Goal: Task Accomplishment & Management: Manage account settings

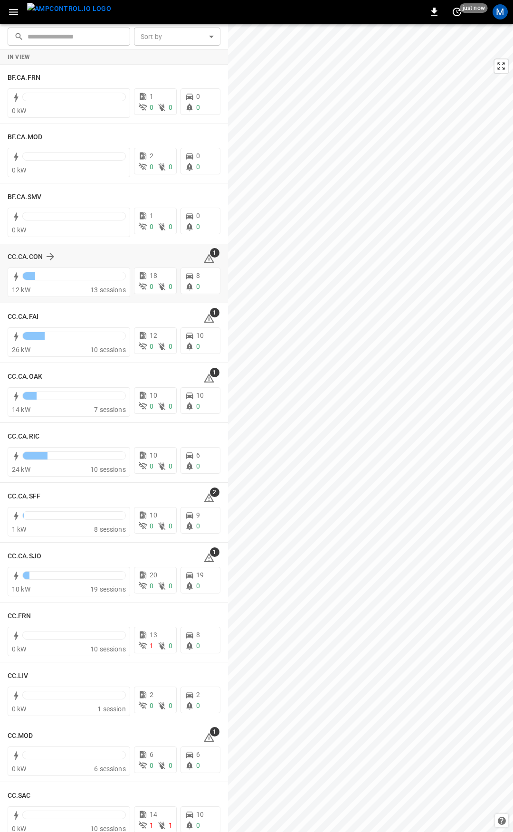
click at [206, 260] on icon at bounding box center [208, 258] width 11 height 11
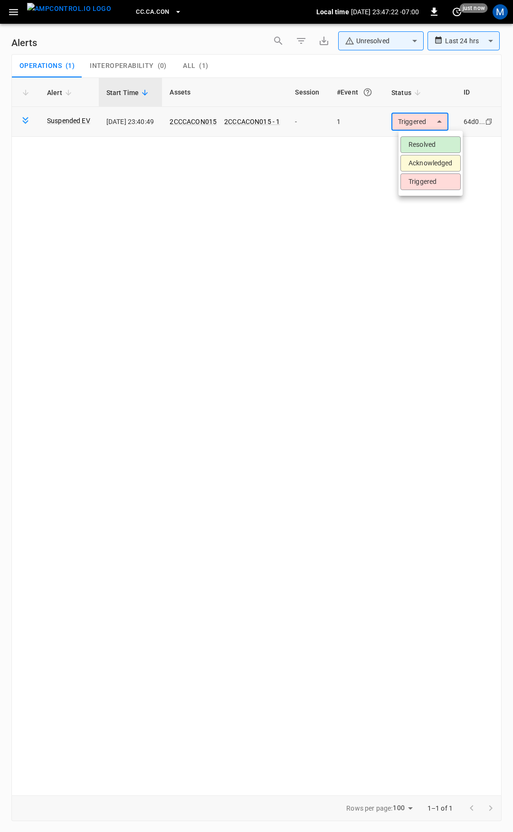
click at [430, 130] on body "**********" at bounding box center [256, 414] width 513 height 829
click at [428, 150] on li "Resolved" at bounding box center [431, 144] width 60 height 17
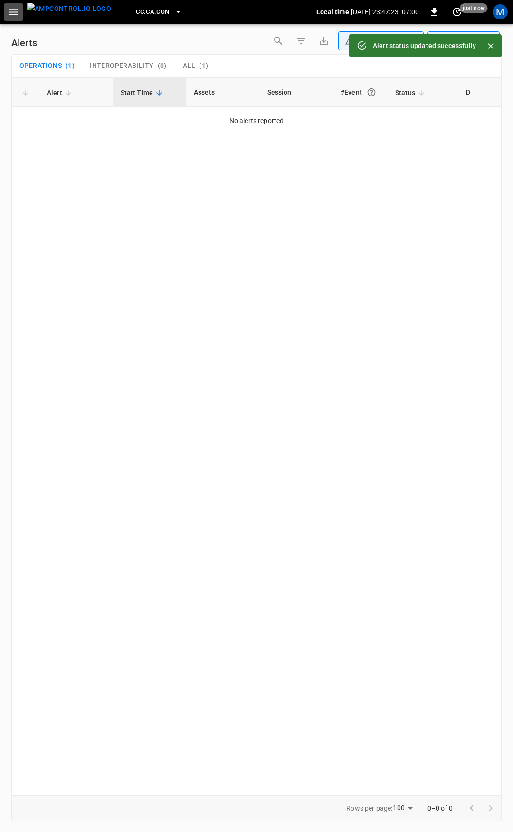
click at [14, 9] on icon "button" at bounding box center [14, 12] width 12 height 12
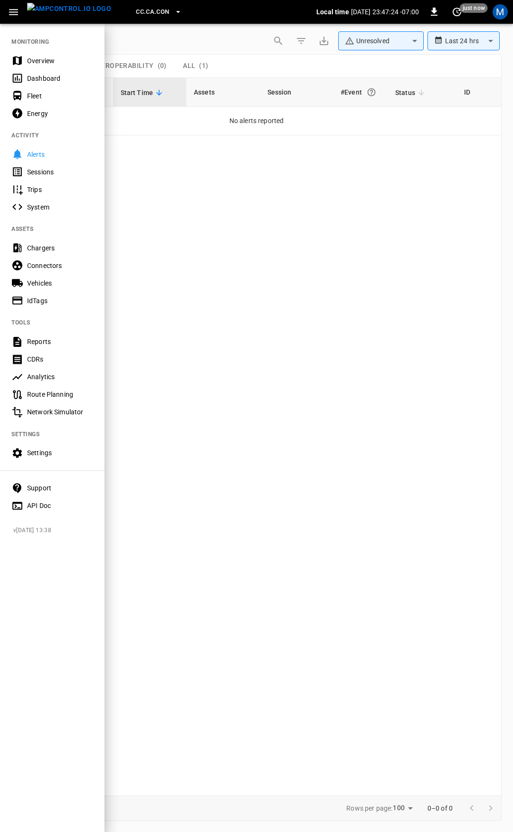
click at [52, 70] on div "Dashboard" at bounding box center [52, 78] width 105 height 18
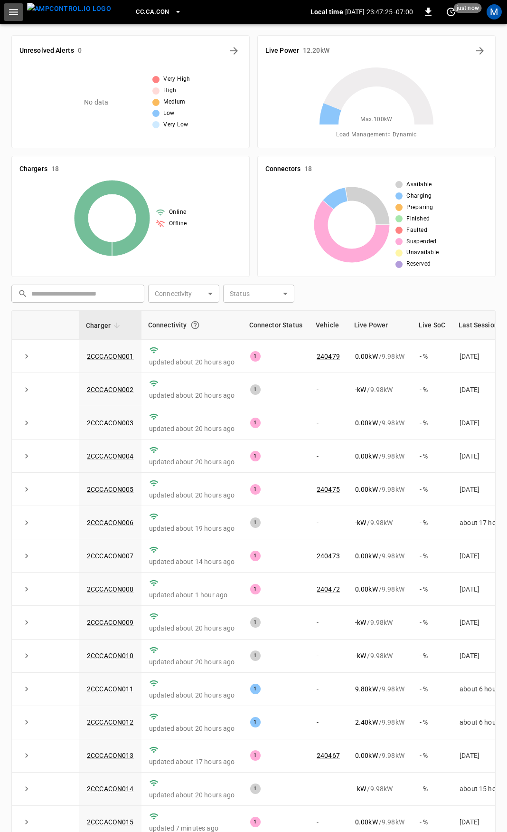
click at [17, 12] on icon "button" at bounding box center [13, 12] width 9 height 6
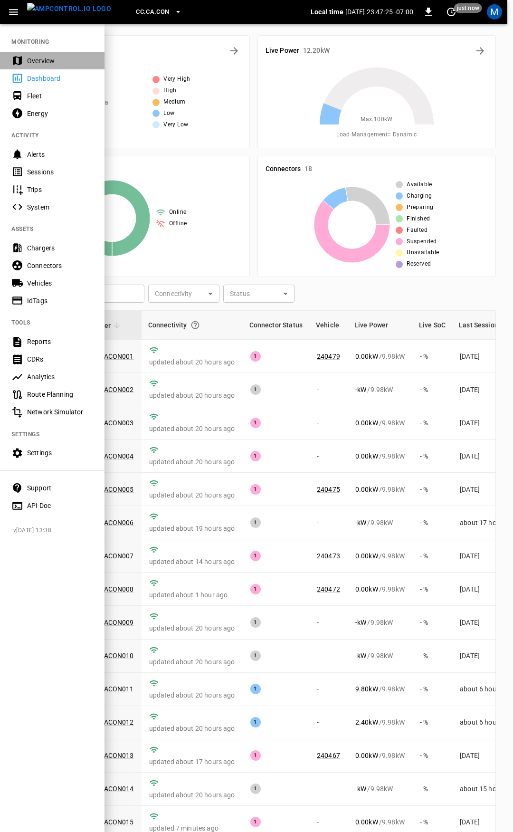
click at [29, 54] on div "Overview" at bounding box center [52, 61] width 105 height 18
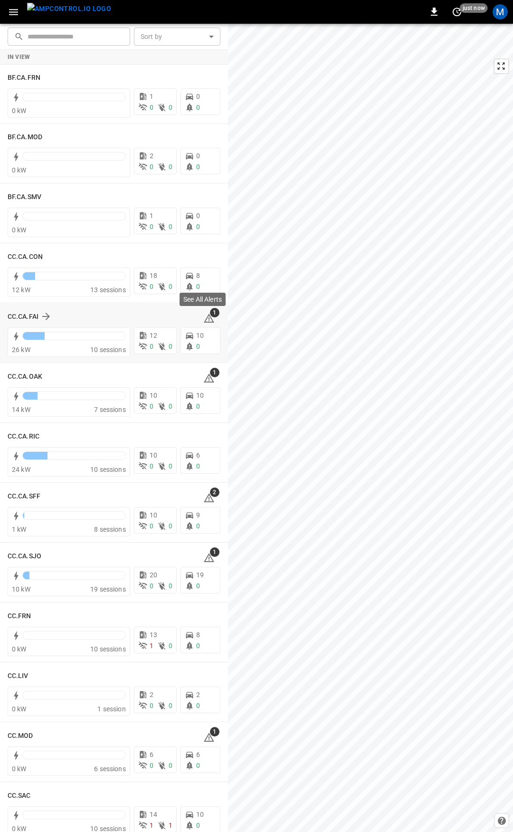
click at [209, 318] on icon at bounding box center [209, 319] width 1 height 4
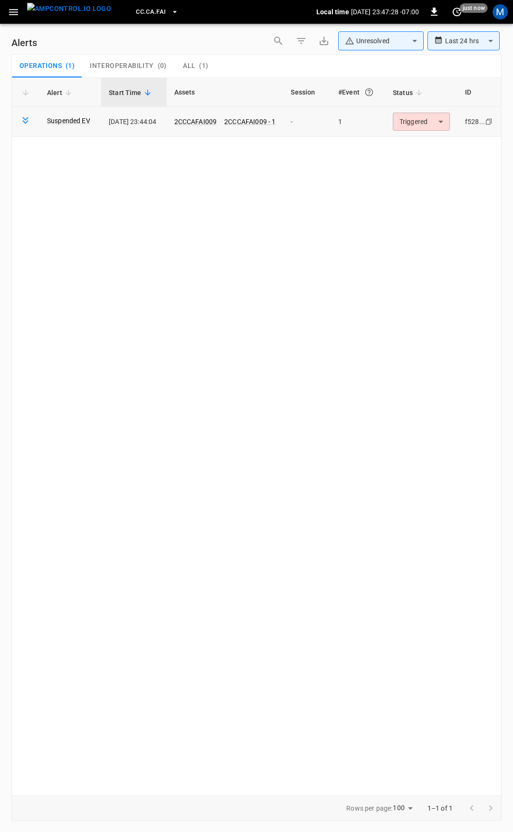
click at [413, 118] on body "**********" at bounding box center [256, 414] width 513 height 829
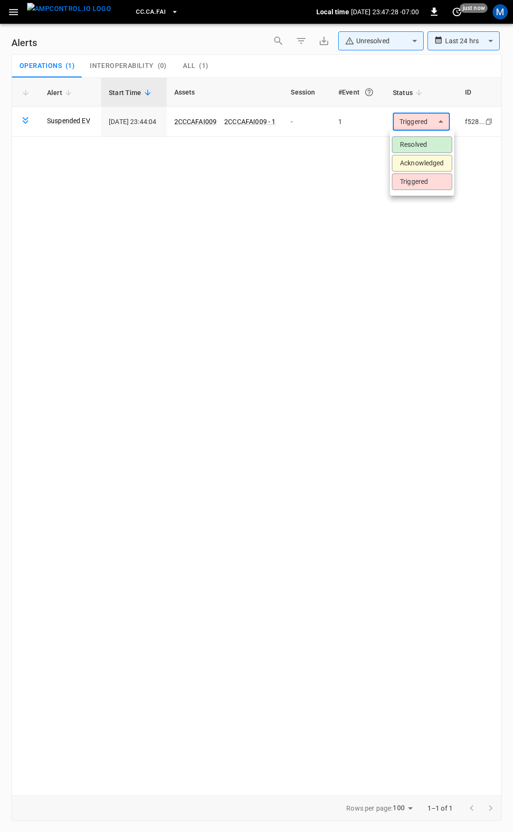
click at [415, 145] on li "Resolved" at bounding box center [422, 144] width 60 height 17
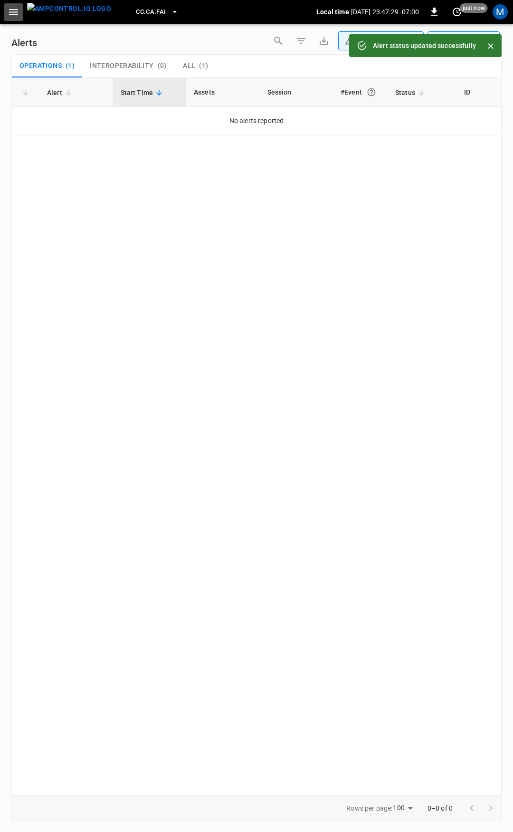
click at [14, 18] on button "button" at bounding box center [13, 12] width 19 height 18
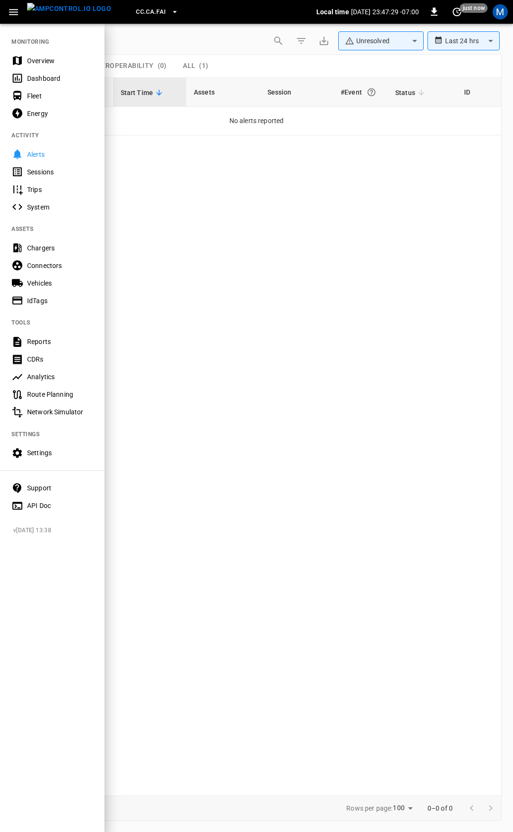
click at [29, 58] on div "Overview" at bounding box center [60, 61] width 66 height 10
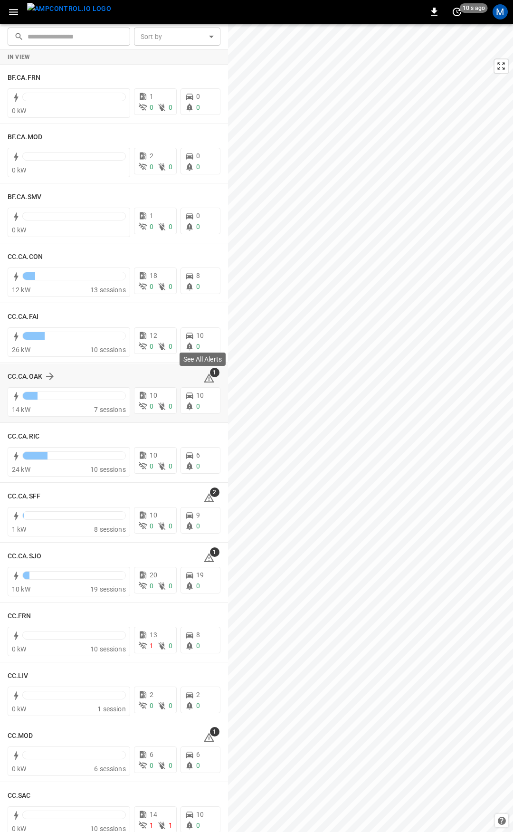
click at [204, 378] on icon at bounding box center [209, 377] width 10 height 9
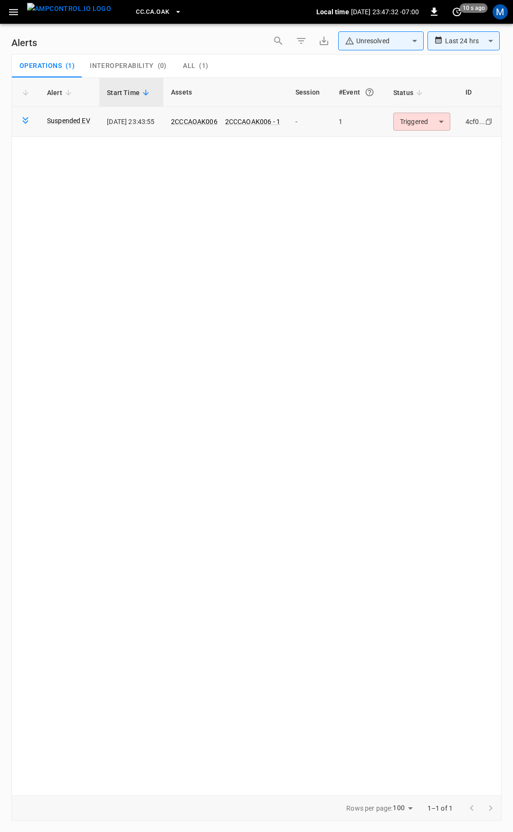
click at [417, 125] on body "**********" at bounding box center [256, 414] width 513 height 829
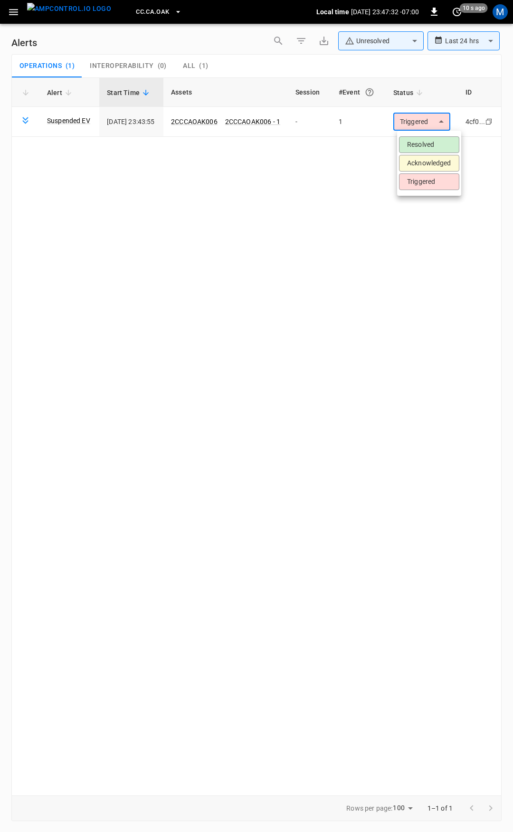
click at [415, 142] on li "Resolved" at bounding box center [429, 144] width 60 height 17
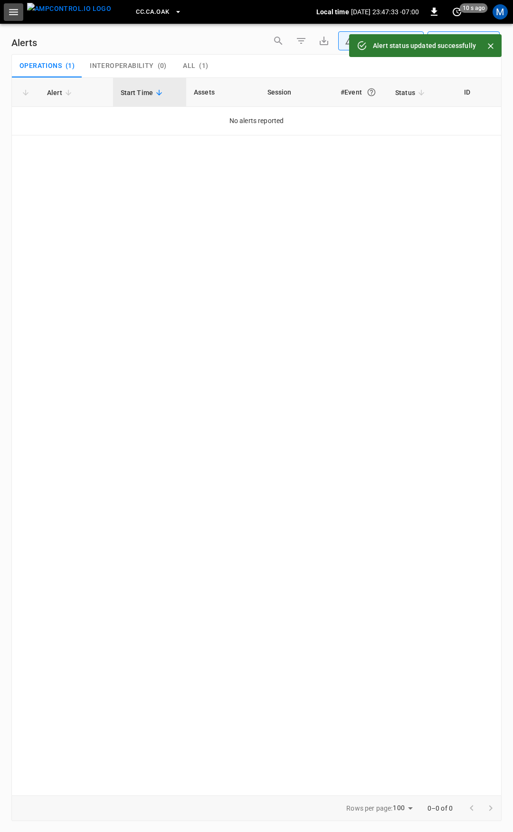
click at [11, 12] on icon "button" at bounding box center [13, 12] width 9 height 6
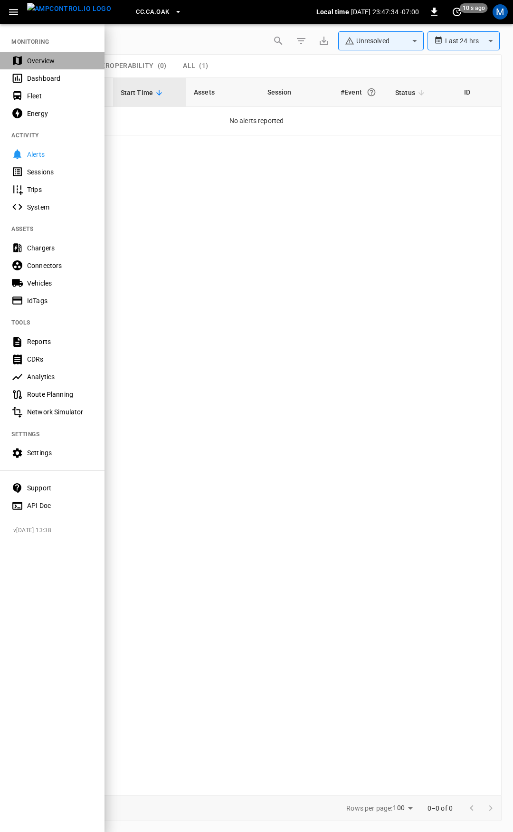
click at [44, 57] on div "Overview" at bounding box center [60, 61] width 66 height 10
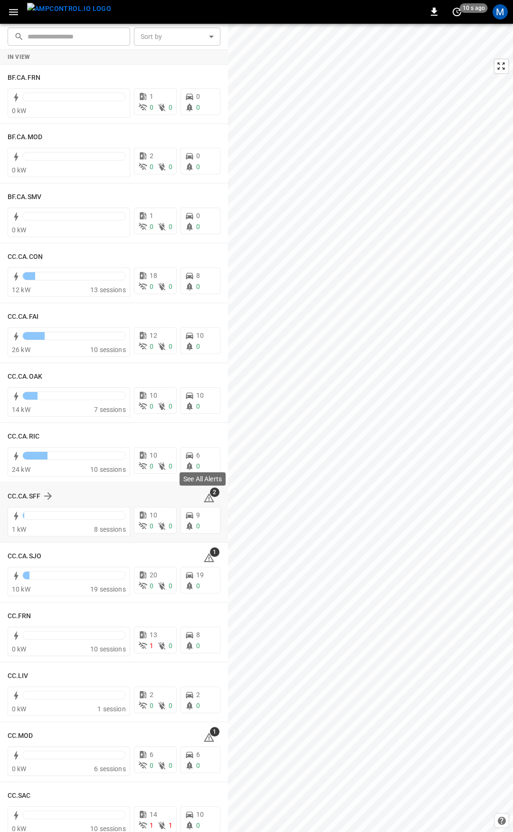
click at [204, 496] on icon at bounding box center [208, 497] width 11 height 11
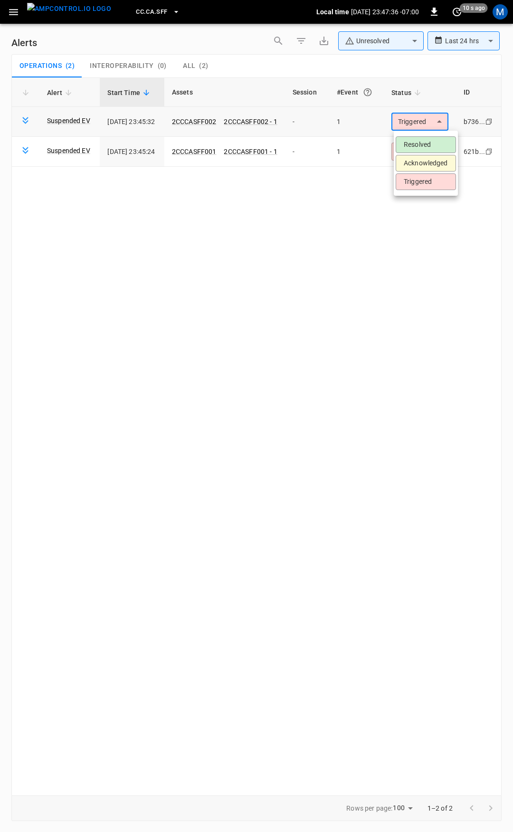
click at [428, 119] on body "**********" at bounding box center [256, 414] width 513 height 829
click at [424, 146] on li "Resolved" at bounding box center [426, 144] width 60 height 17
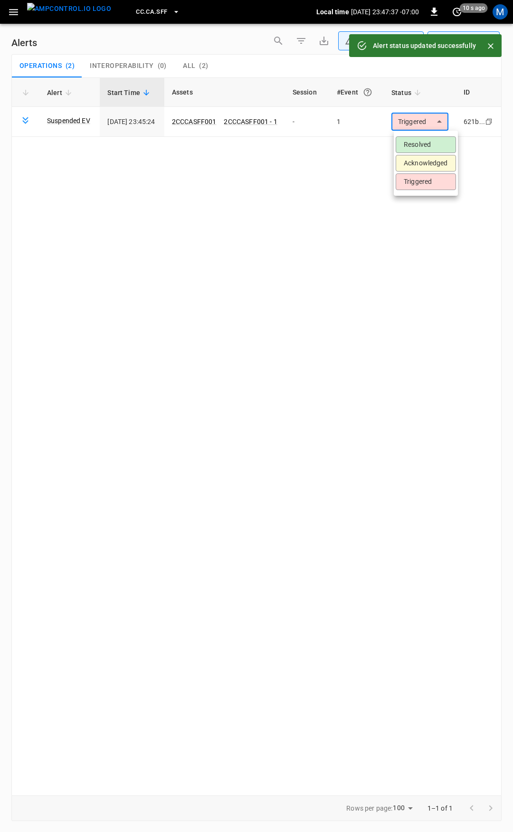
click at [430, 123] on body "**********" at bounding box center [256, 414] width 513 height 829
click at [424, 142] on li "Resolved" at bounding box center [426, 144] width 60 height 17
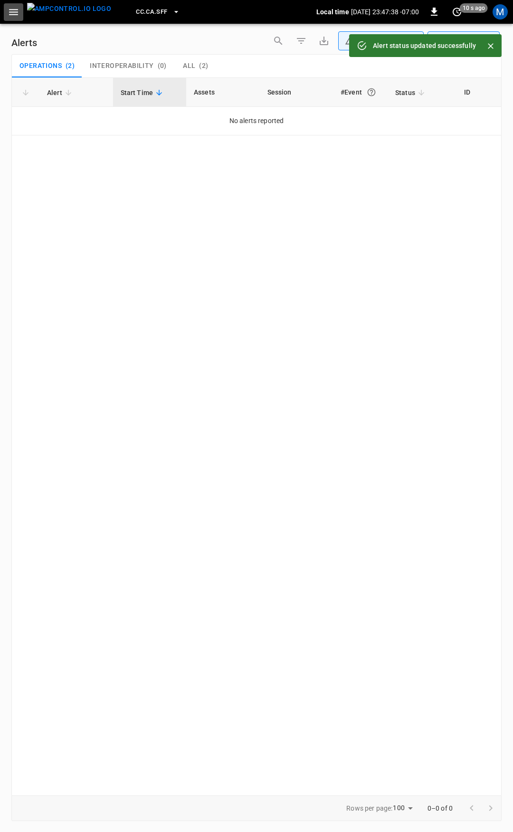
click at [13, 15] on icon "button" at bounding box center [13, 12] width 9 height 6
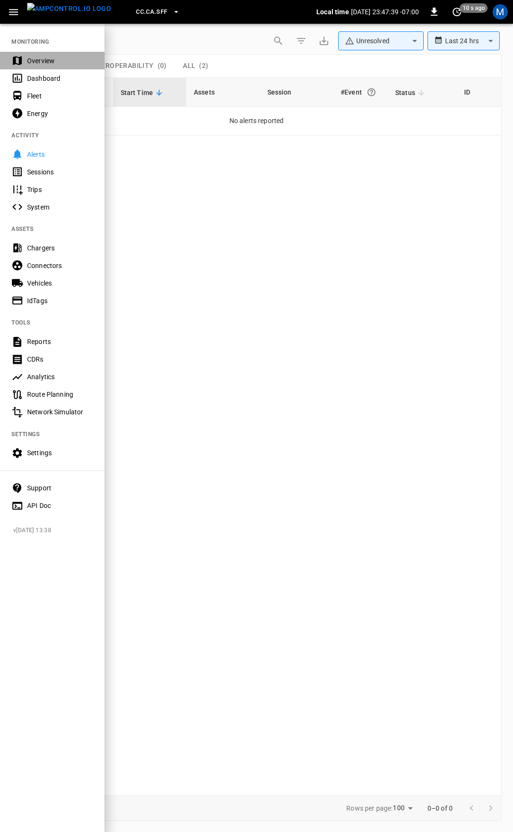
click at [32, 59] on div "Overview" at bounding box center [60, 61] width 66 height 10
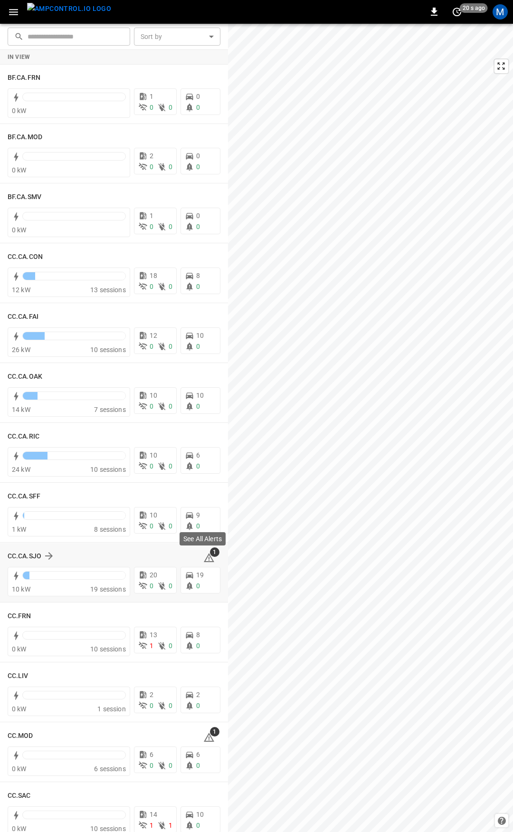
click at [204, 557] on icon at bounding box center [209, 557] width 10 height 9
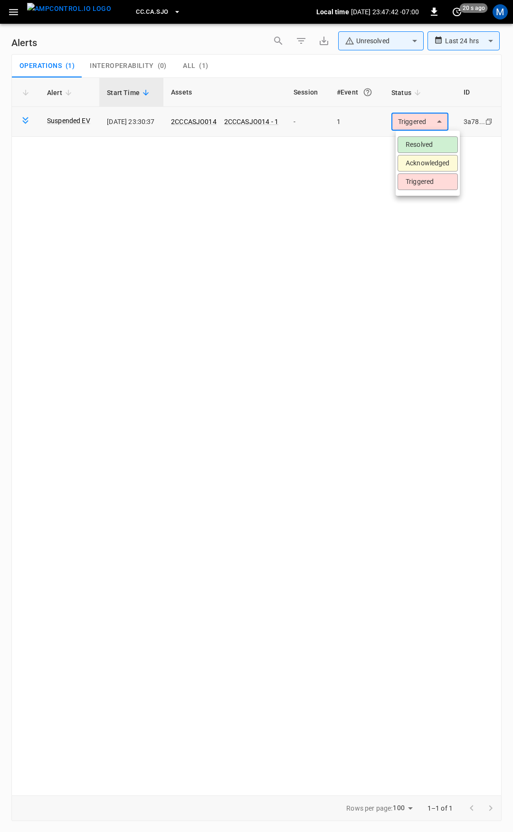
click at [427, 121] on body "**********" at bounding box center [256, 414] width 513 height 829
click at [423, 138] on li "Resolved" at bounding box center [428, 144] width 60 height 17
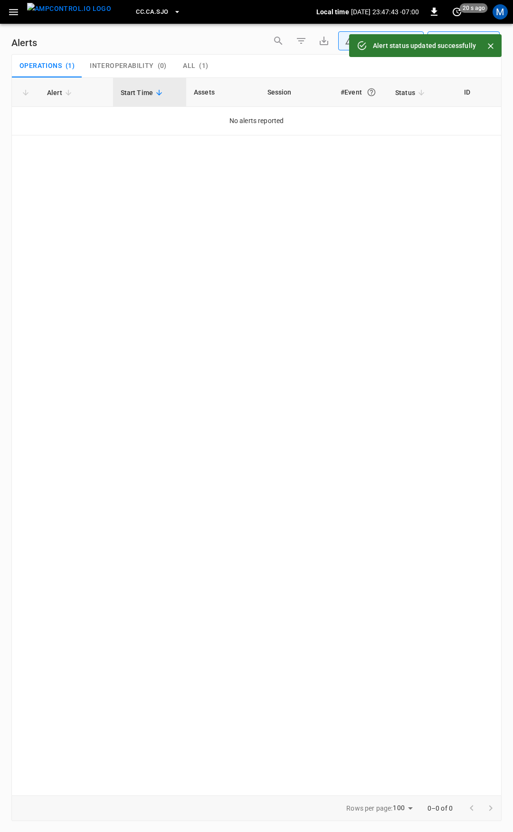
drag, startPoint x: 14, startPoint y: 13, endPoint x: 16, endPoint y: 22, distance: 9.2
click at [14, 13] on icon "button" at bounding box center [14, 12] width 12 height 12
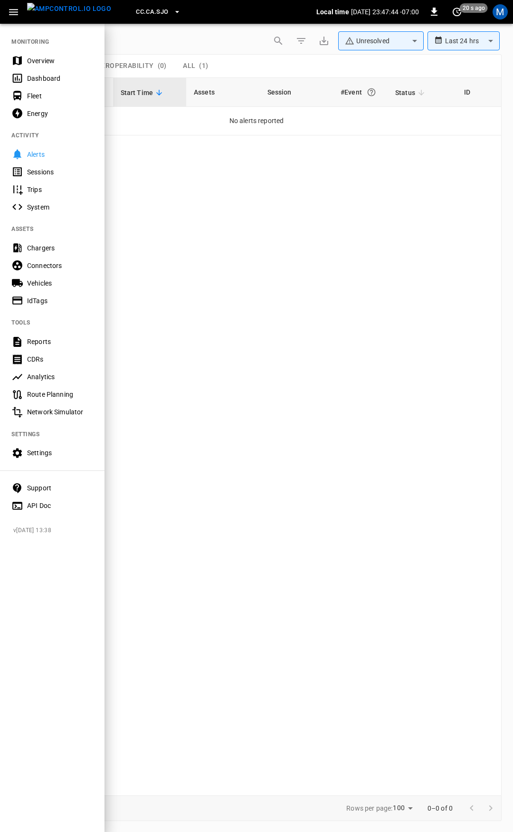
click at [38, 54] on div "Overview" at bounding box center [52, 61] width 105 height 18
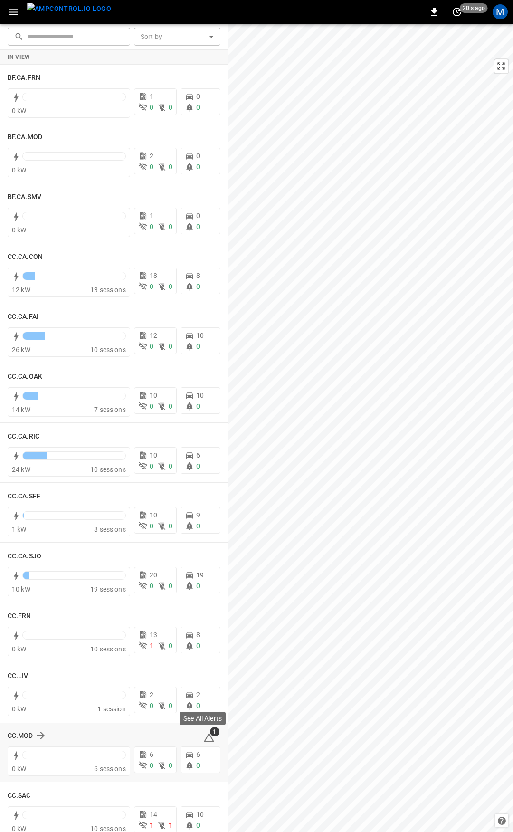
click at [206, 739] on icon at bounding box center [209, 737] width 10 height 9
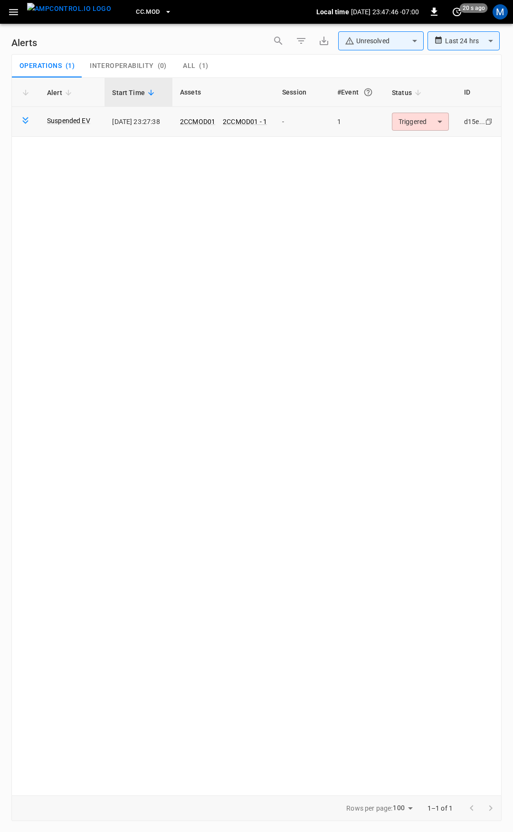
click at [421, 131] on td "Triggered ********* ​" at bounding box center [420, 122] width 72 height 30
click at [415, 123] on body "**********" at bounding box center [256, 414] width 513 height 829
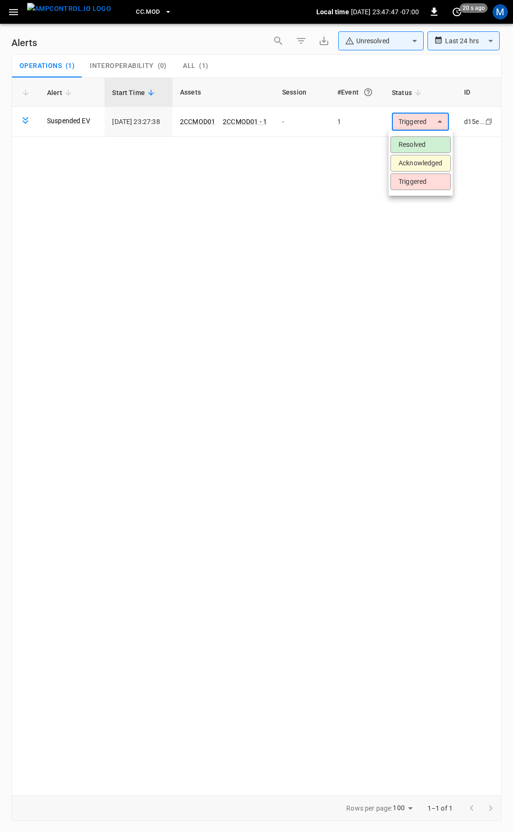
click at [417, 149] on li "Resolved" at bounding box center [421, 144] width 60 height 17
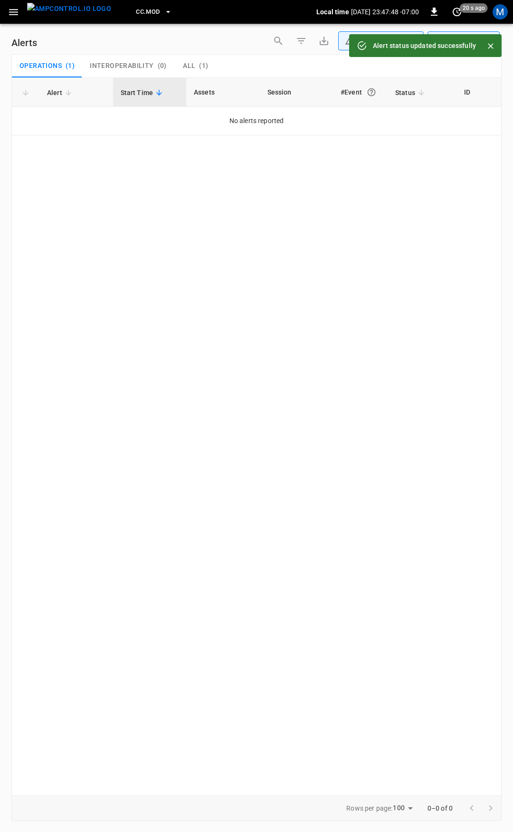
click at [14, 9] on icon "button" at bounding box center [13, 12] width 9 height 6
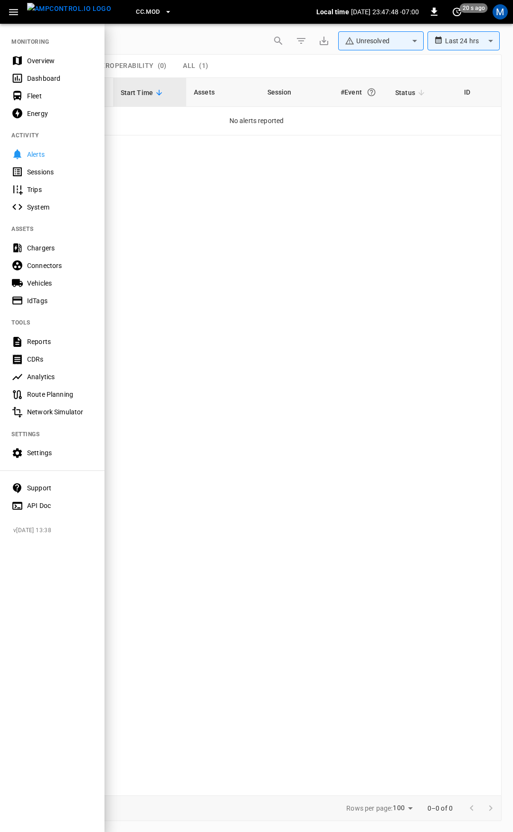
click at [31, 57] on div "Overview" at bounding box center [60, 61] width 66 height 10
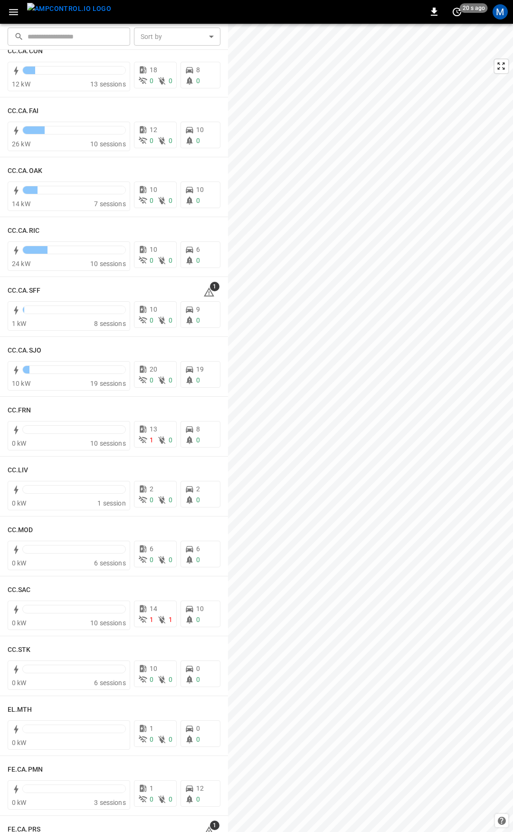
scroll to position [425, 0]
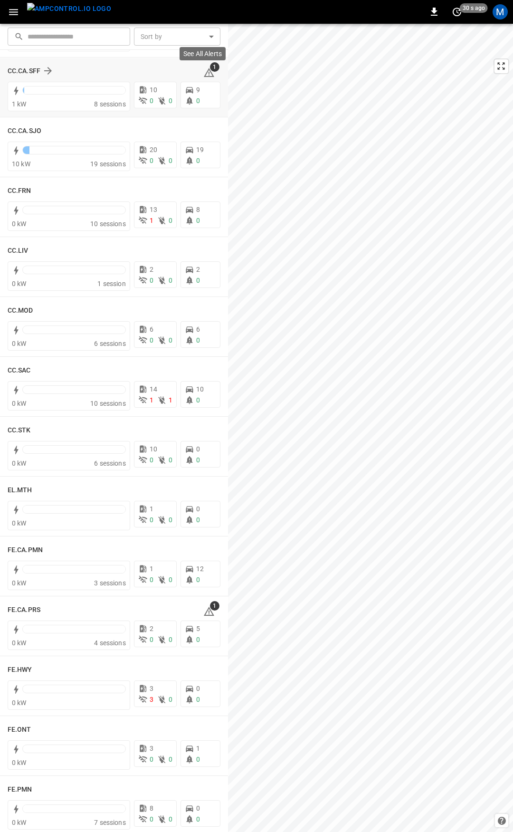
click at [203, 70] on icon at bounding box center [208, 72] width 11 height 11
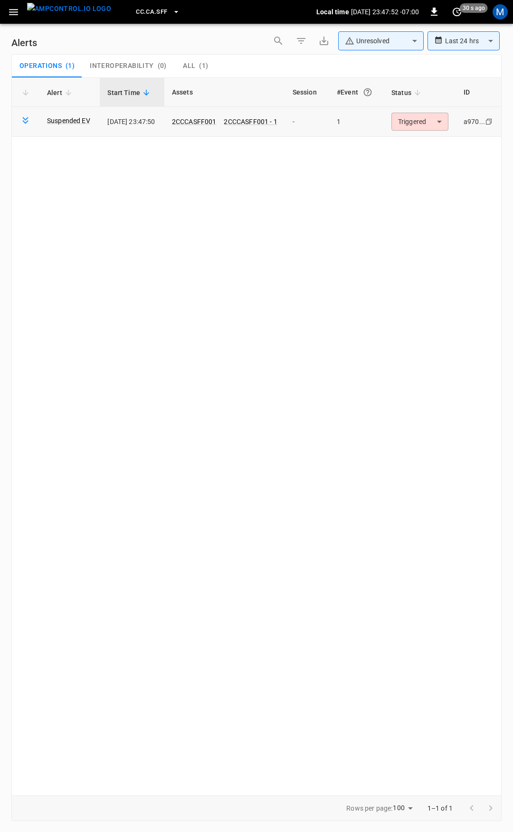
click at [409, 108] on td "Triggered ********* ​" at bounding box center [420, 122] width 72 height 30
click at [414, 115] on body "**********" at bounding box center [256, 414] width 513 height 829
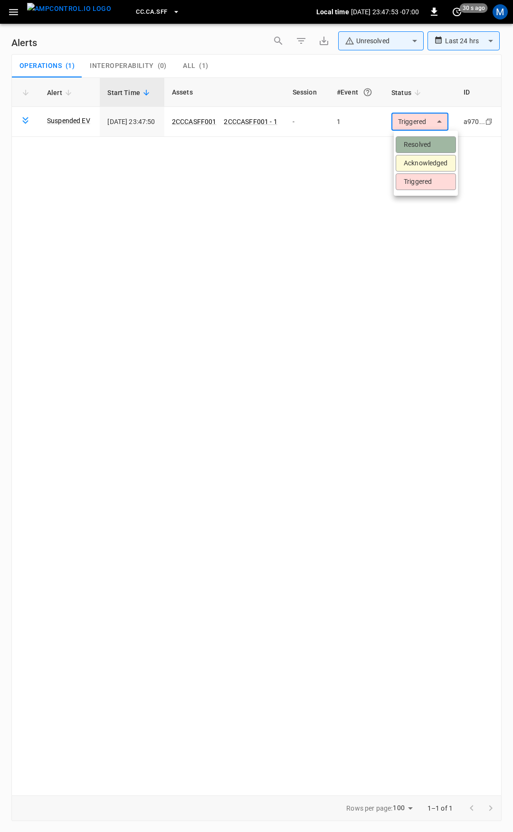
click at [423, 150] on li "Resolved" at bounding box center [426, 144] width 60 height 17
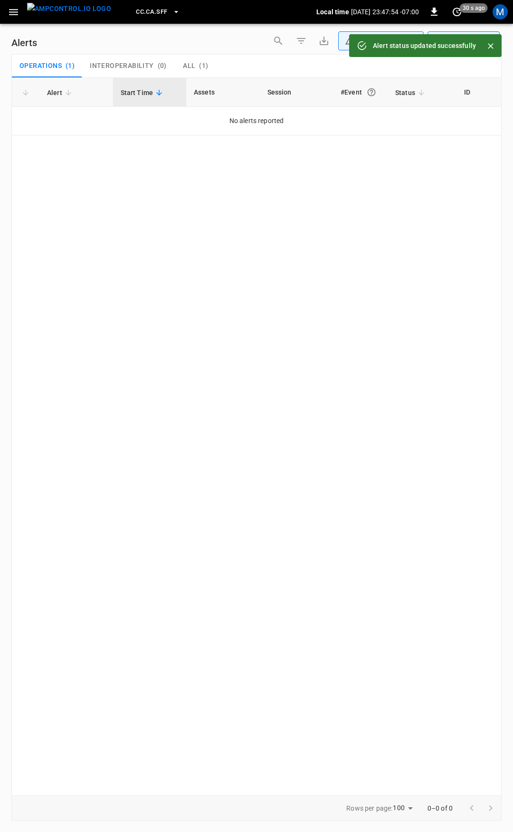
click at [17, 11] on icon "button" at bounding box center [13, 12] width 9 height 6
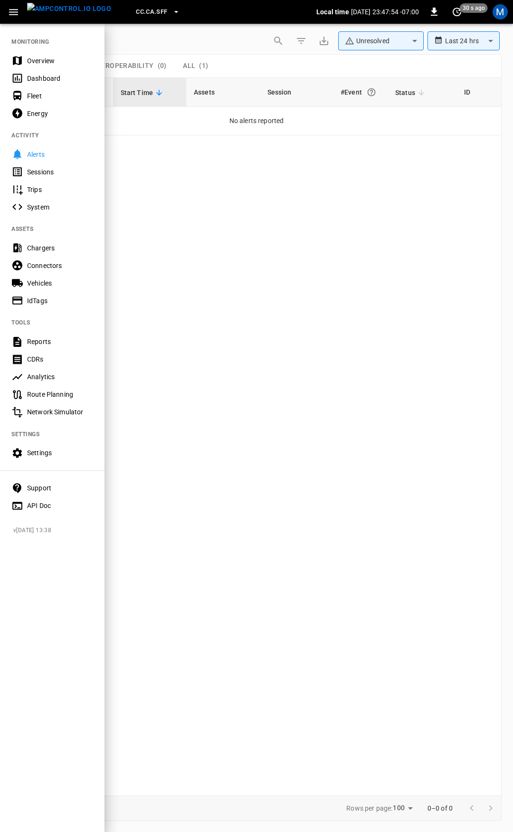
click at [47, 57] on div "Overview" at bounding box center [60, 61] width 66 height 10
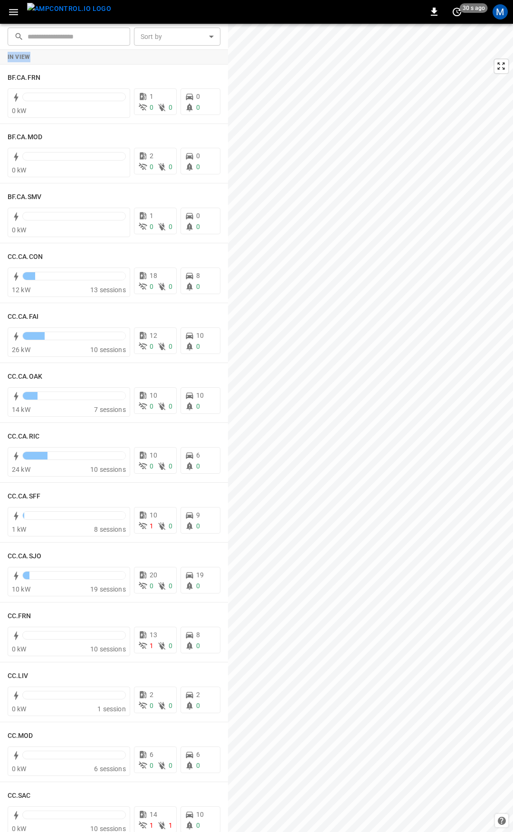
drag, startPoint x: 221, startPoint y: 59, endPoint x: 227, endPoint y: 195, distance: 136.0
click at [227, 195] on div "In View BF.CA.FRN 0 kW 1 0 0 0 0 BF.CA.MOD 0 kW 2 0 0 0 0 BF.CA.SMV 0 kW 1 0 0 …" at bounding box center [114, 441] width 228 height 782
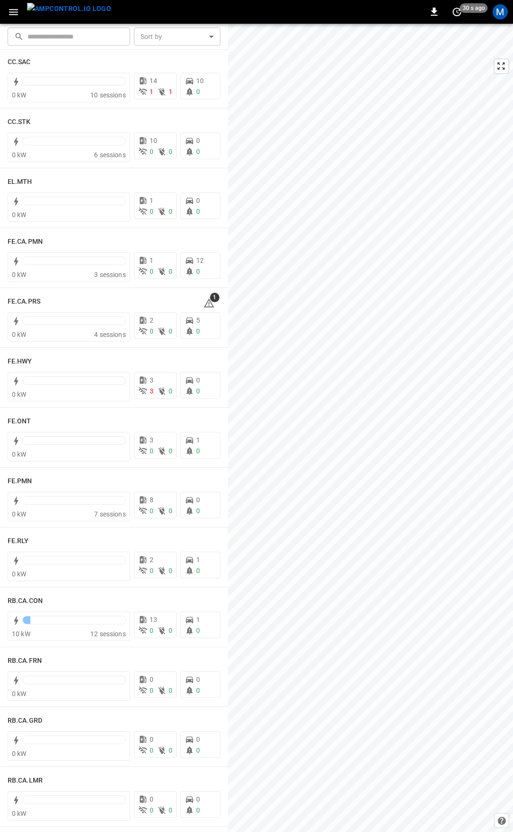
scroll to position [735, 0]
click at [206, 302] on icon at bounding box center [209, 301] width 10 height 9
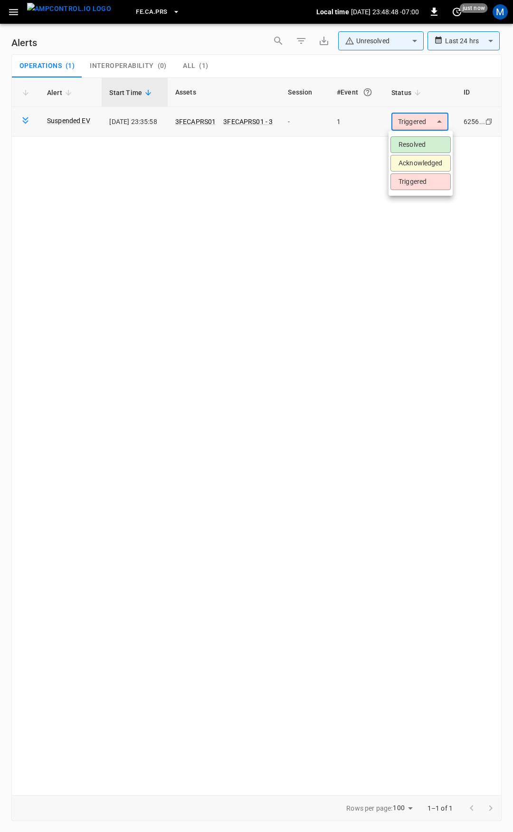
click at [423, 119] on body "**********" at bounding box center [256, 414] width 513 height 829
drag, startPoint x: 435, startPoint y: 141, endPoint x: 362, endPoint y: 127, distance: 74.1
click at [435, 141] on li "Resolved" at bounding box center [421, 144] width 60 height 17
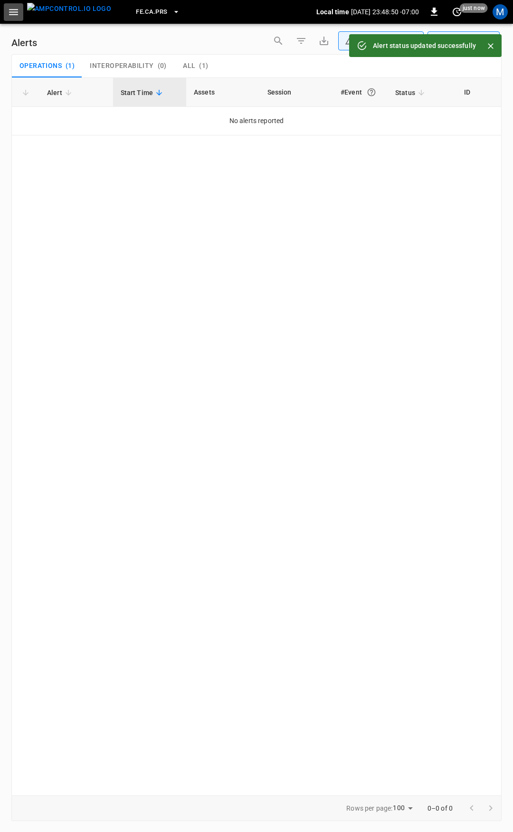
click at [13, 19] on button "button" at bounding box center [13, 12] width 19 height 18
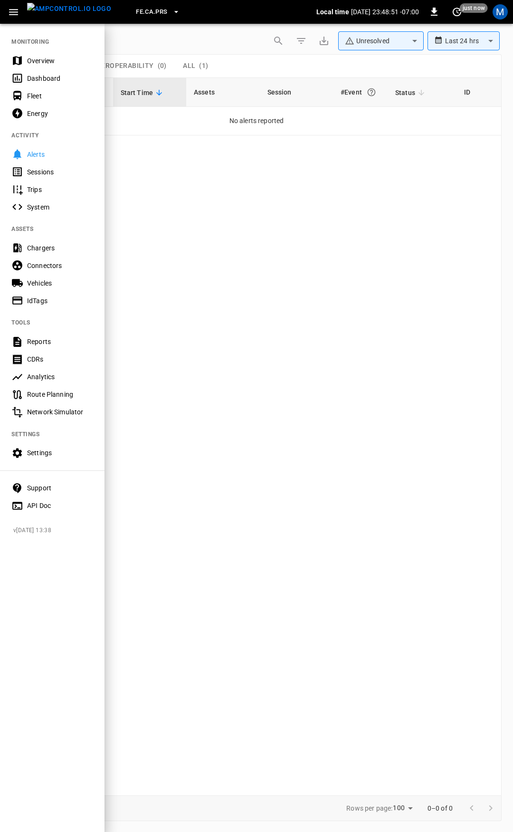
drag, startPoint x: 34, startPoint y: 61, endPoint x: 61, endPoint y: 6, distance: 61.8
click at [35, 61] on div "Overview" at bounding box center [60, 61] width 66 height 10
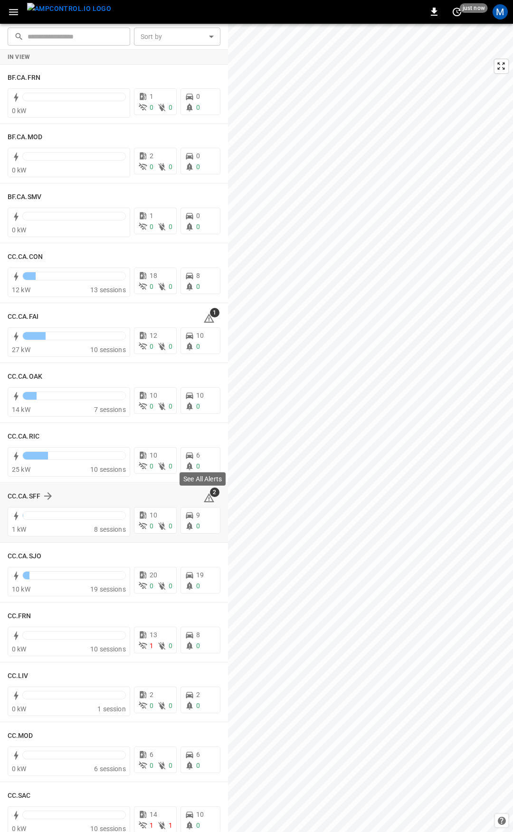
click at [203, 499] on icon at bounding box center [208, 497] width 11 height 11
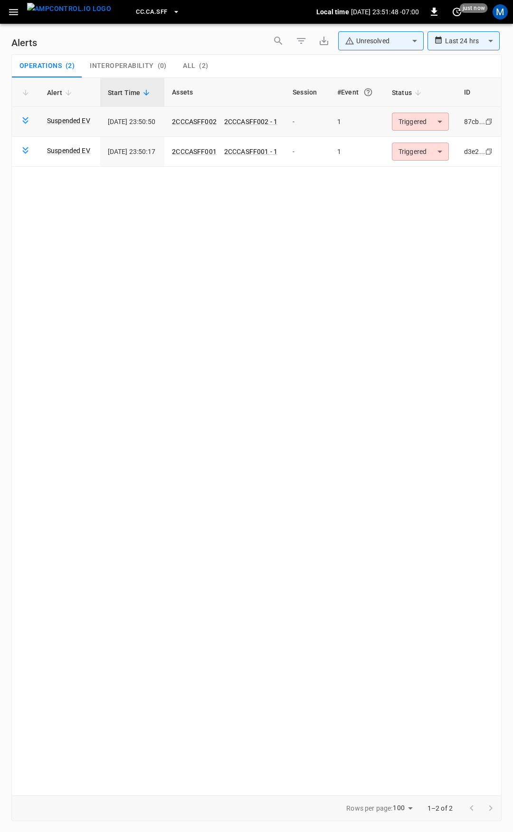
click at [429, 119] on body "**********" at bounding box center [256, 414] width 513 height 829
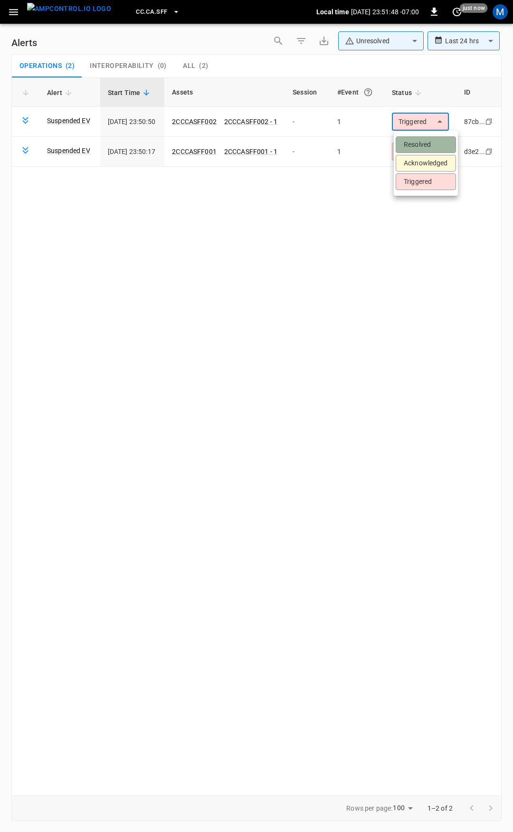
click at [426, 146] on li "Resolved" at bounding box center [426, 144] width 60 height 17
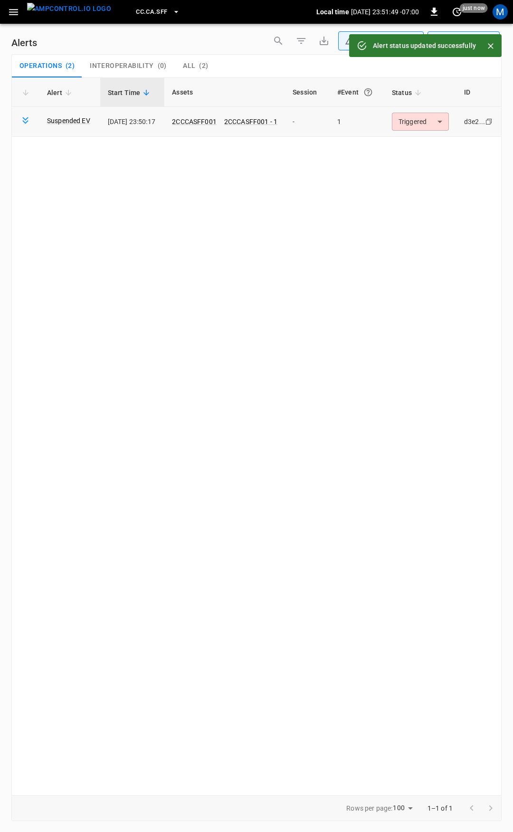
click at [427, 122] on body "**********" at bounding box center [256, 414] width 513 height 829
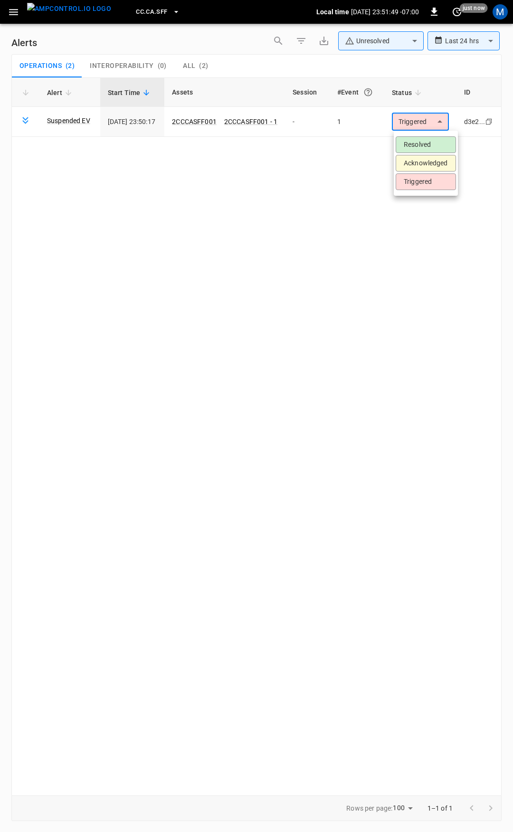
click at [426, 149] on li "Resolved" at bounding box center [426, 144] width 60 height 17
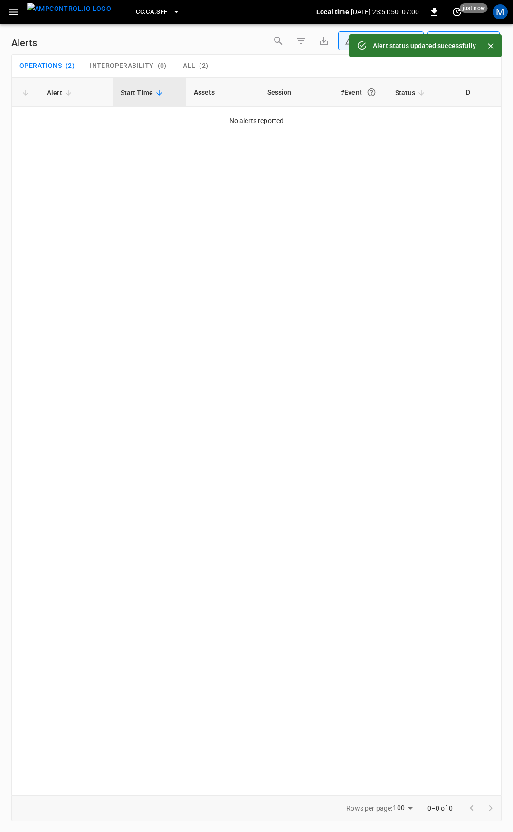
click at [13, 11] on icon "button" at bounding box center [13, 12] width 9 height 6
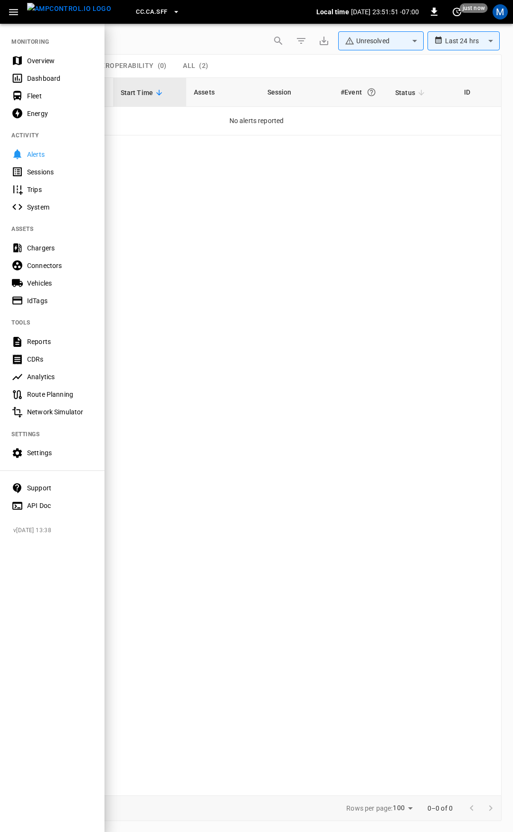
drag, startPoint x: 42, startPoint y: 48, endPoint x: 43, endPoint y: 54, distance: 6.2
click at [42, 48] on nav "MONITORING Overview Dashboard Fleet Energy ACTIVITY Alerts Sessions Trips Syste…" at bounding box center [52, 271] width 105 height 496
drag, startPoint x: 45, startPoint y: 62, endPoint x: 49, endPoint y: 66, distance: 6.0
click at [45, 62] on div "Overview" at bounding box center [60, 61] width 66 height 10
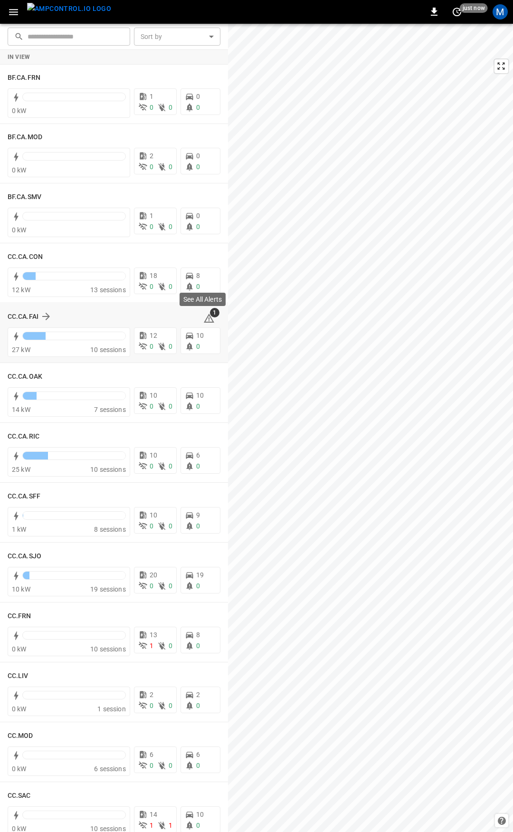
click at [206, 320] on icon at bounding box center [208, 318] width 11 height 11
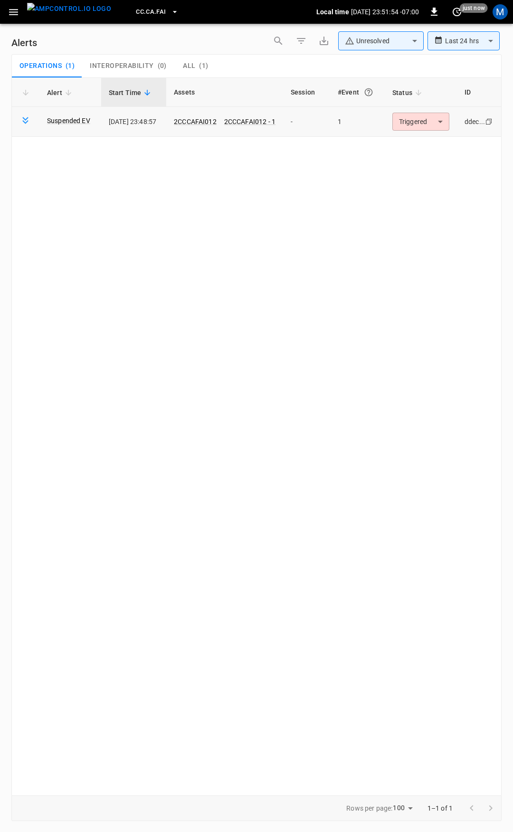
click at [409, 122] on body "**********" at bounding box center [256, 414] width 513 height 829
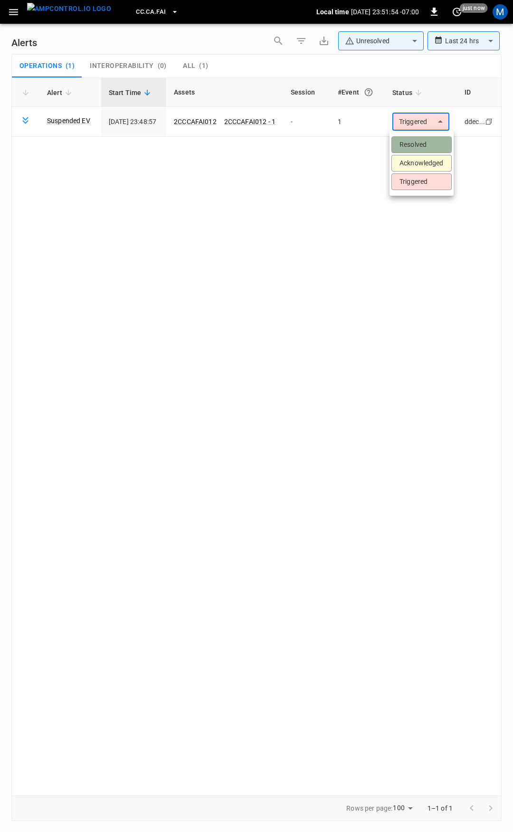
click at [411, 144] on li "Resolved" at bounding box center [422, 144] width 60 height 17
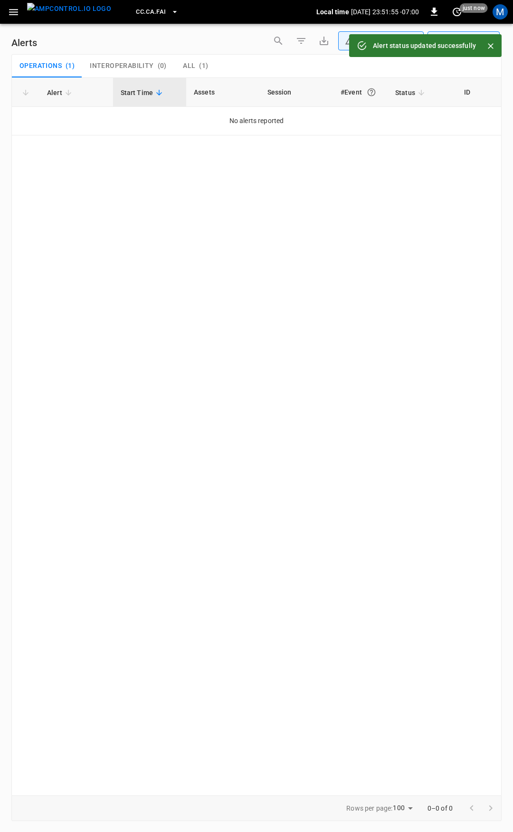
click at [14, 13] on icon "button" at bounding box center [14, 12] width 12 height 12
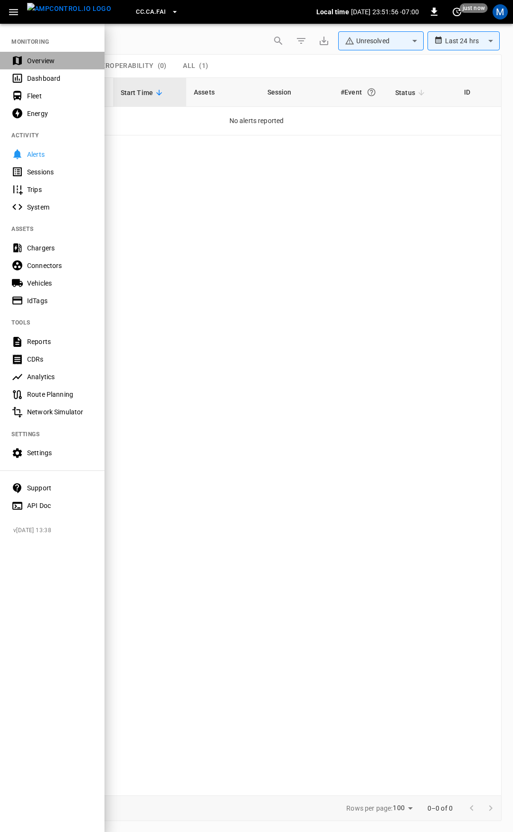
click at [48, 62] on div "Overview" at bounding box center [60, 61] width 66 height 10
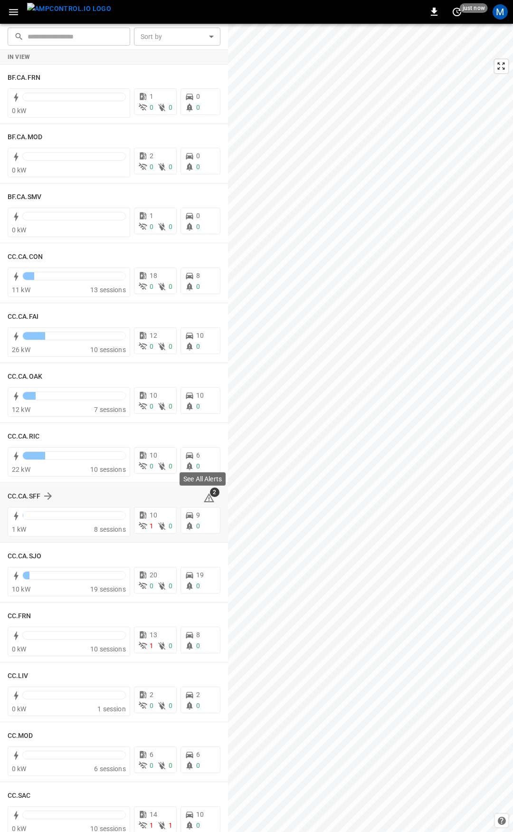
click at [204, 497] on icon at bounding box center [208, 497] width 11 height 11
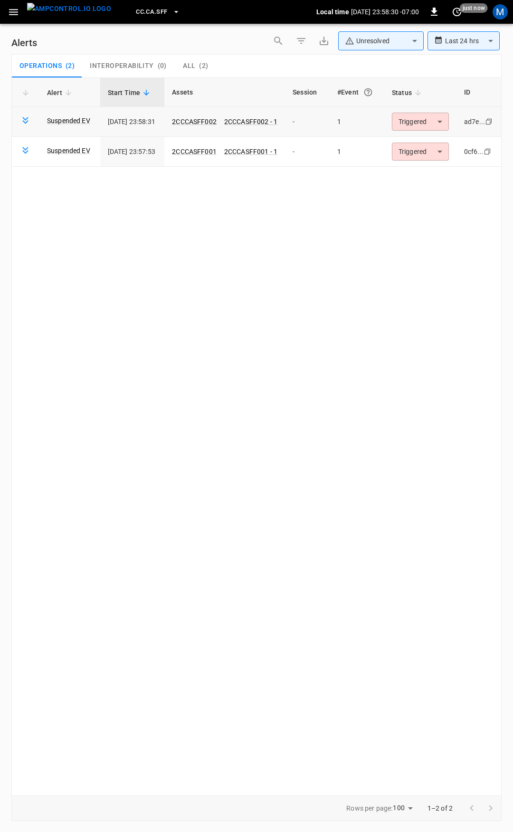
click at [417, 126] on body "**********" at bounding box center [256, 414] width 513 height 829
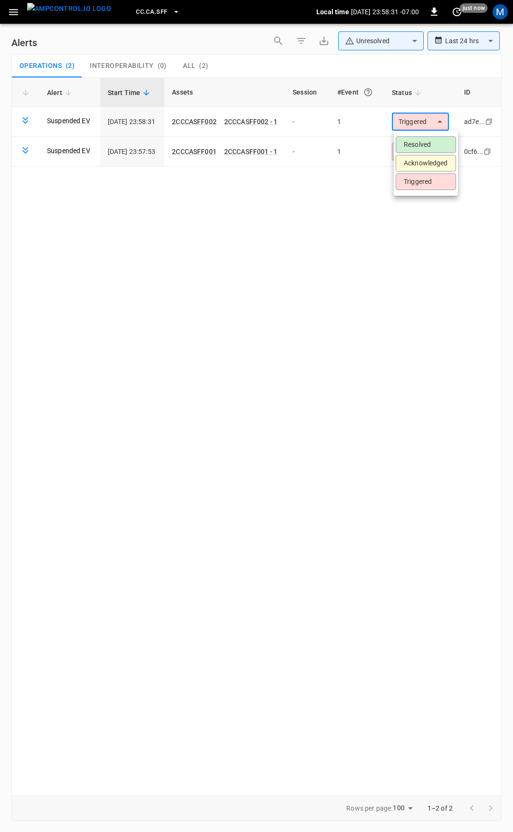
click at [425, 143] on li "Resolved" at bounding box center [426, 144] width 60 height 17
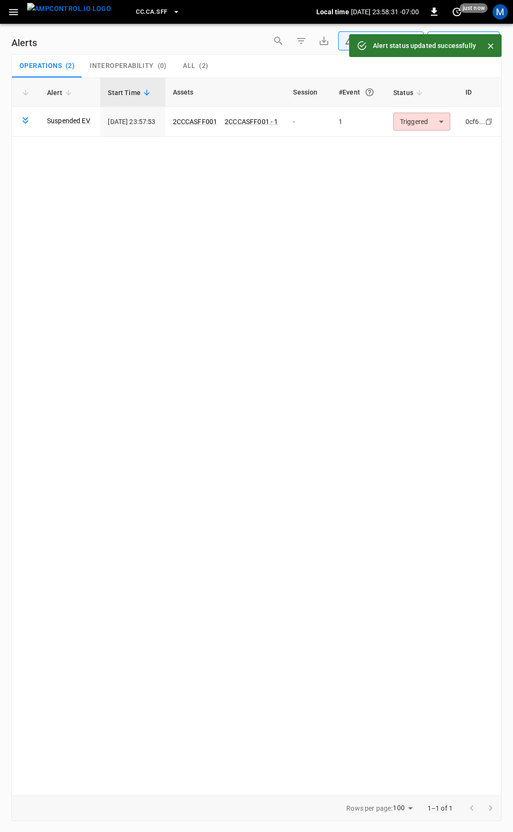
click at [421, 122] on body "**********" at bounding box center [256, 414] width 513 height 829
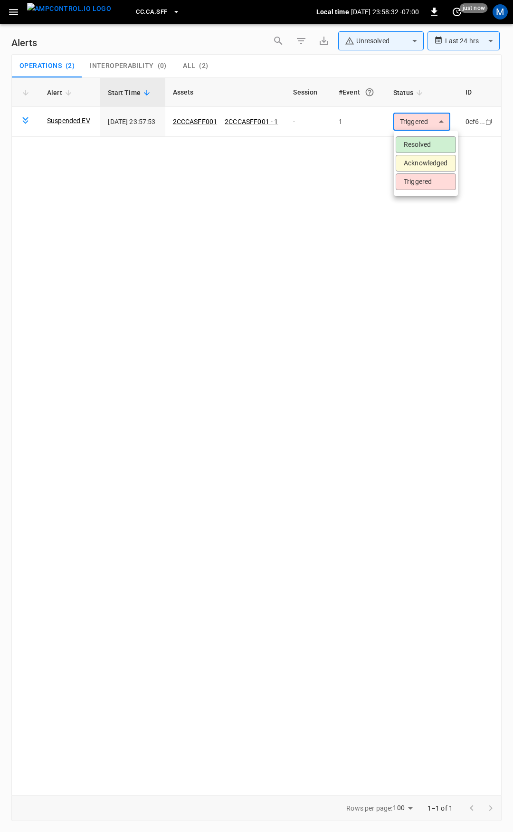
drag, startPoint x: 421, startPoint y: 116, endPoint x: 424, endPoint y: 141, distance: 24.4
click at [424, 141] on li "Resolved" at bounding box center [426, 144] width 60 height 17
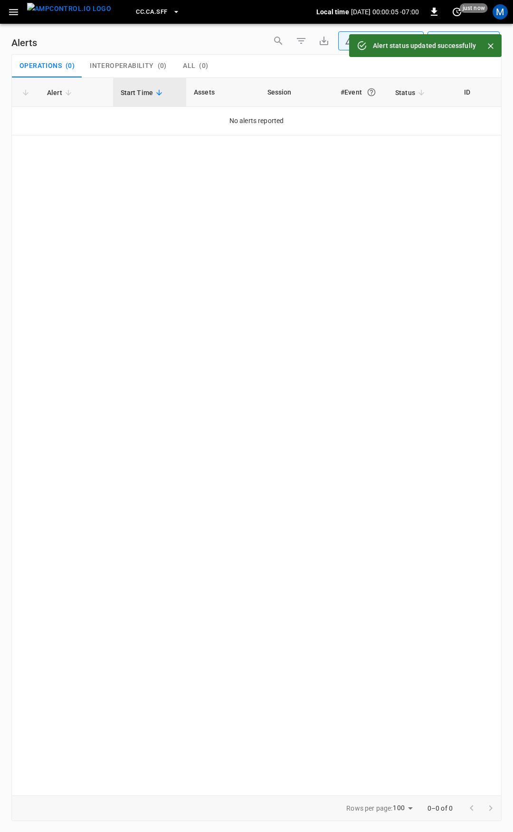
click at [8, 15] on icon "button" at bounding box center [14, 12] width 12 height 12
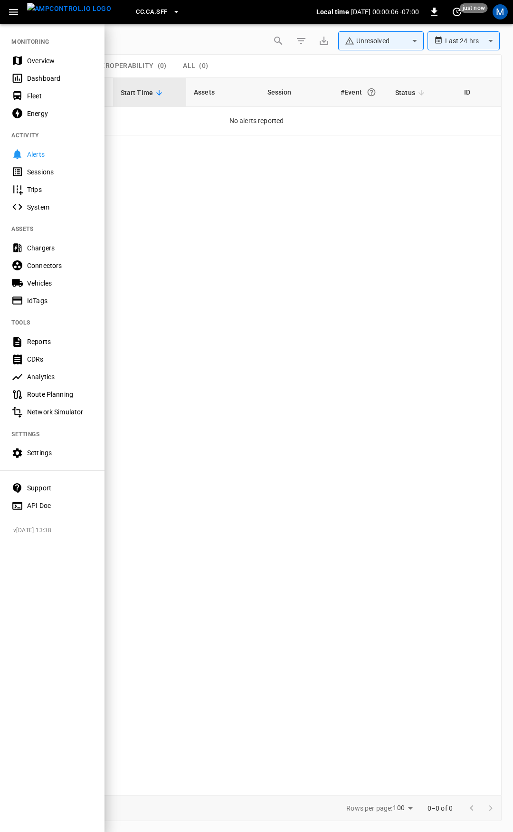
drag, startPoint x: 49, startPoint y: 66, endPoint x: 62, endPoint y: 16, distance: 51.4
click at [49, 66] on div "Overview" at bounding box center [52, 61] width 105 height 18
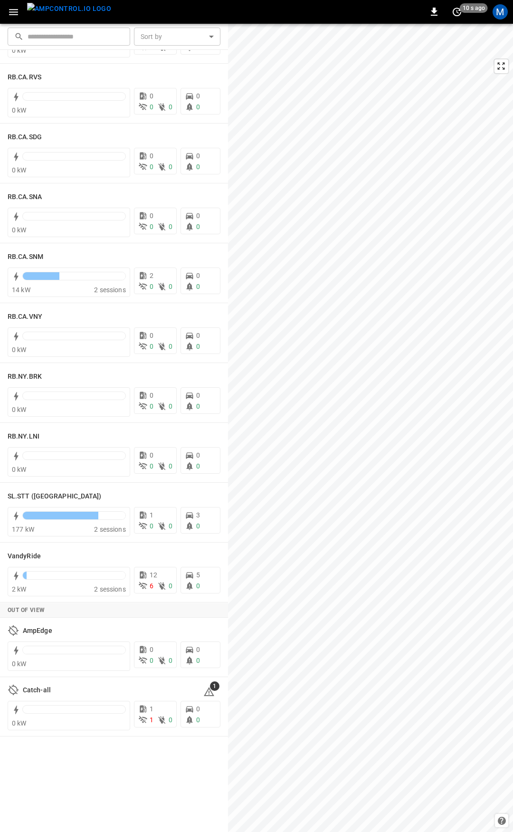
scroll to position [1641, 0]
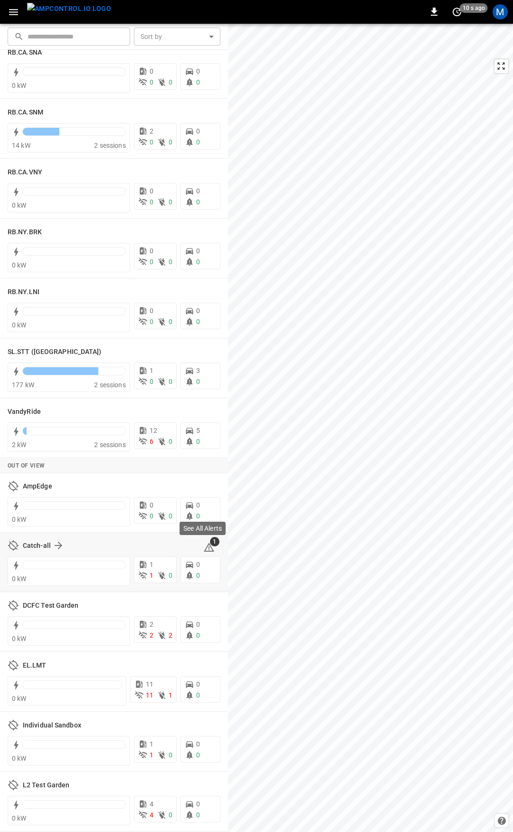
click at [204, 545] on icon at bounding box center [209, 547] width 10 height 9
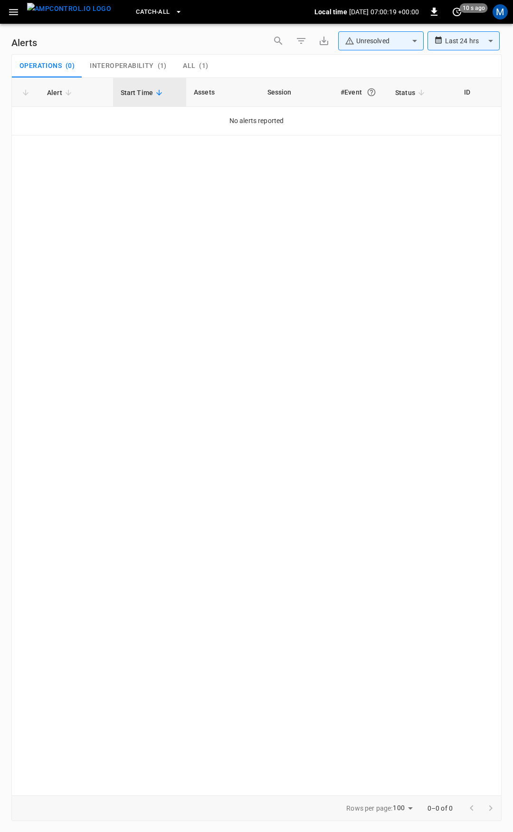
click at [198, 59] on button "All ( 1 )" at bounding box center [195, 66] width 43 height 23
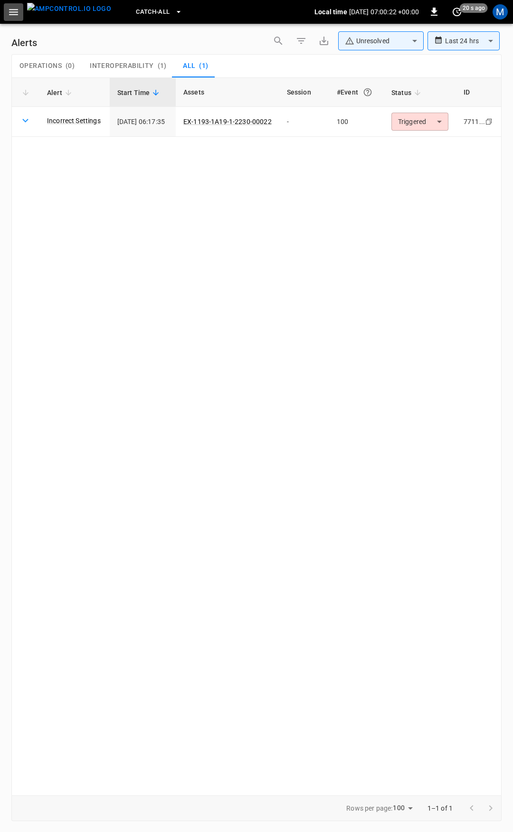
click at [12, 14] on icon "button" at bounding box center [13, 12] width 9 height 6
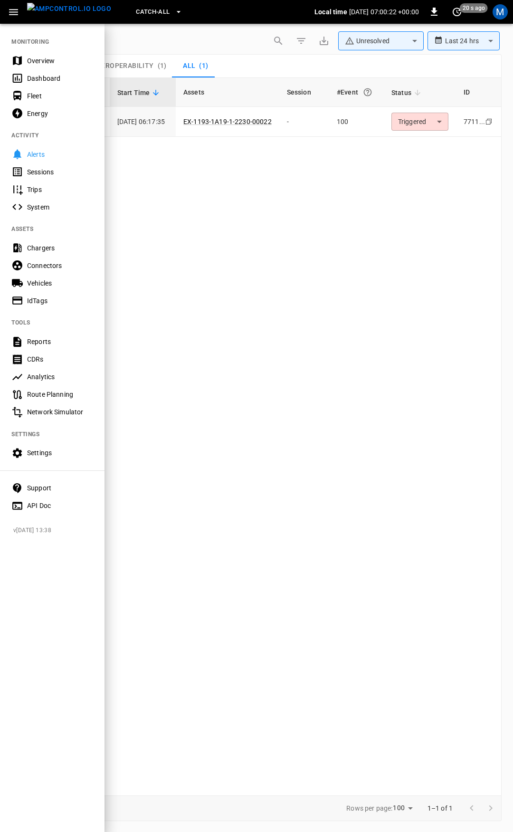
drag, startPoint x: 39, startPoint y: 57, endPoint x: 68, endPoint y: 91, distance: 45.2
click at [39, 57] on div "Overview" at bounding box center [60, 61] width 66 height 10
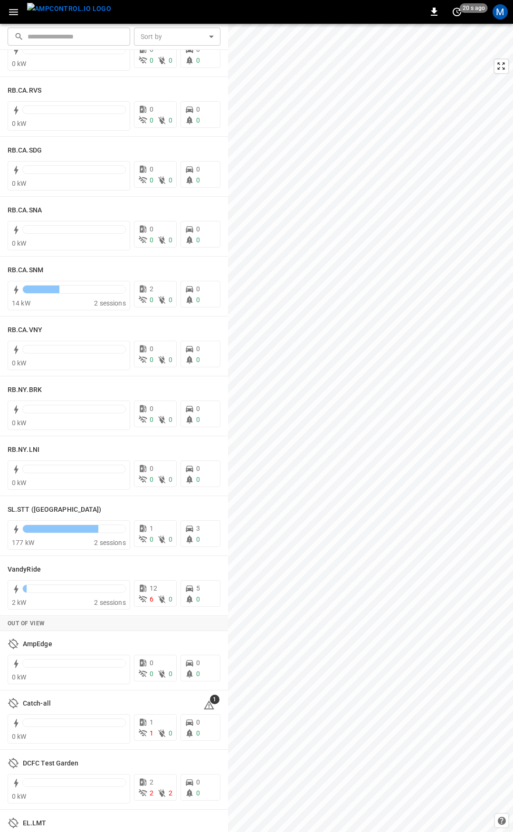
scroll to position [1478, 0]
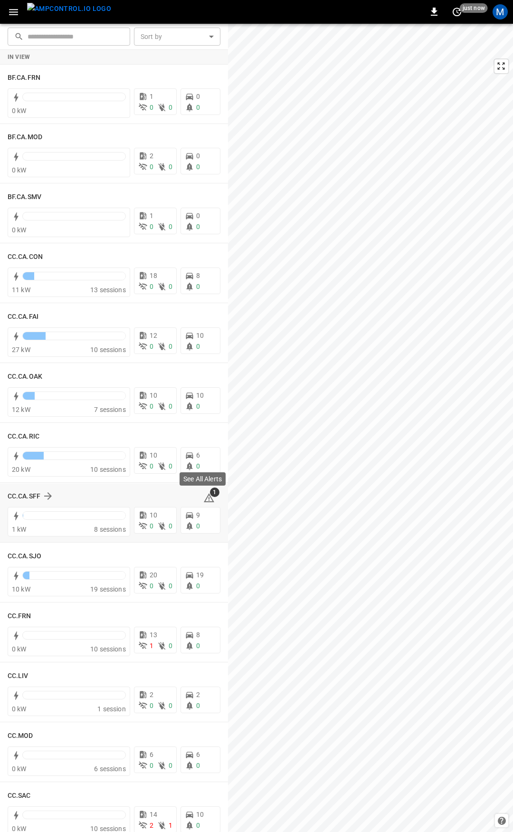
click at [209, 498] on icon at bounding box center [209, 499] width 1 height 4
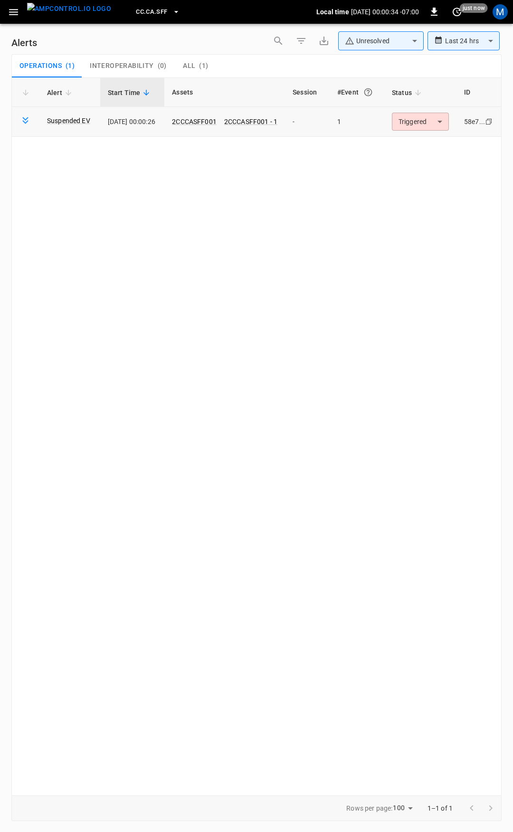
click at [432, 127] on body "**********" at bounding box center [256, 414] width 513 height 829
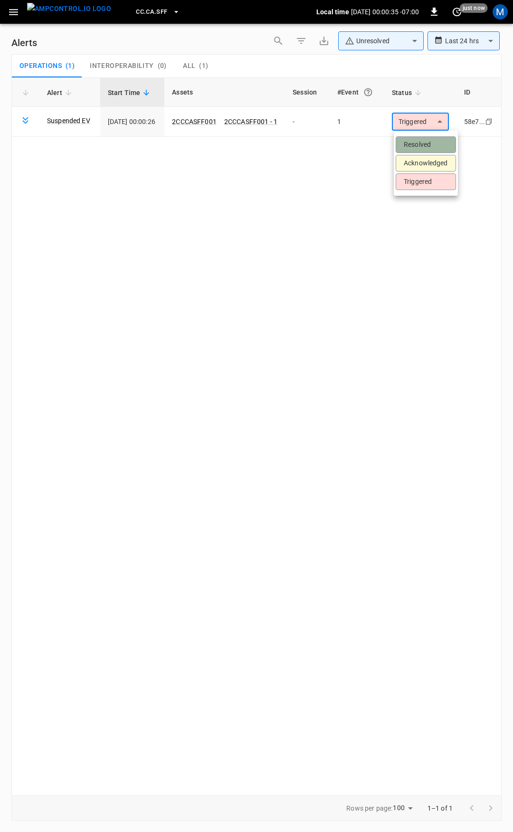
click at [425, 143] on li "Resolved" at bounding box center [426, 144] width 60 height 17
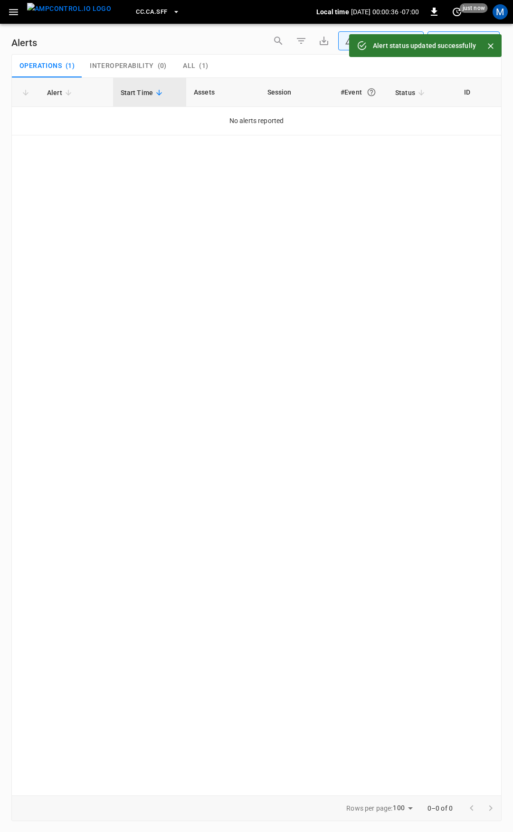
click at [10, 12] on icon "button" at bounding box center [13, 12] width 9 height 6
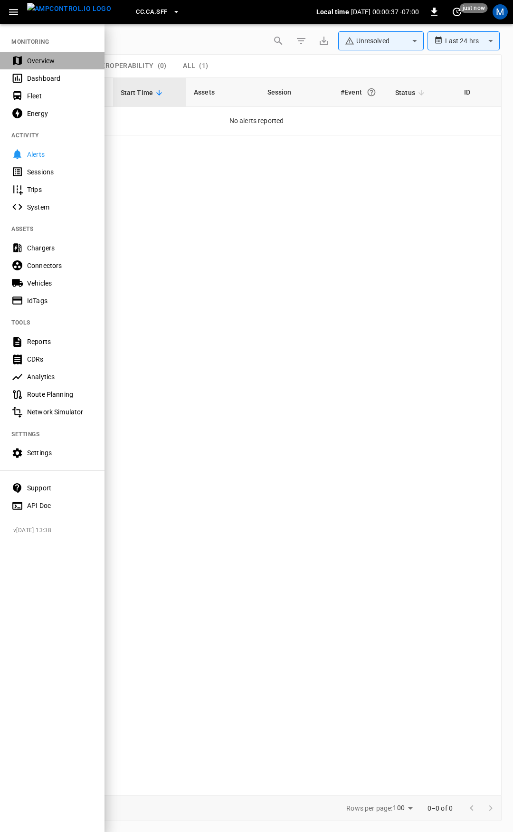
click at [39, 56] on div "Overview" at bounding box center [52, 61] width 105 height 18
